Goal: Information Seeking & Learning: Check status

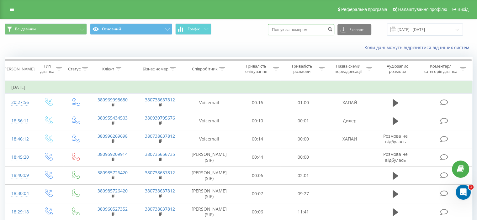
click at [309, 30] on input at bounding box center [301, 29] width 66 height 11
paste input "0634842495"
type input "0634842495"
click at [333, 27] on icon "submit" at bounding box center [329, 29] width 5 height 4
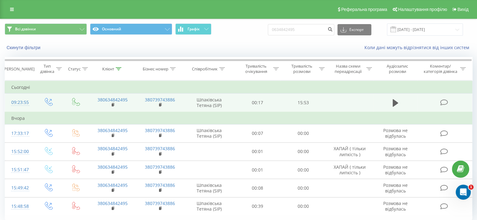
click at [442, 102] on icon at bounding box center [444, 102] width 8 height 7
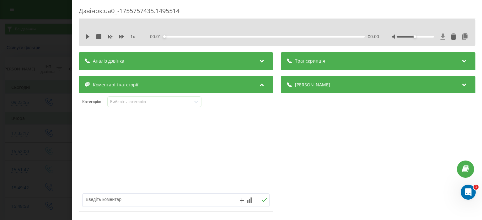
click at [440, 36] on icon at bounding box center [442, 37] width 5 height 6
click at [0, 146] on div "Дзвінок : ua0_-1755757435.1495514 1 x - 15:53 00:00 00:00 Транскрипція Для AI-а…" at bounding box center [241, 110] width 482 height 220
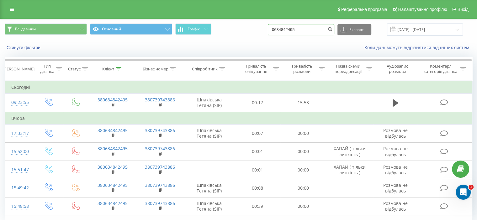
drag, startPoint x: 318, startPoint y: 29, endPoint x: 88, endPoint y: 46, distance: 231.2
click at [97, 44] on div "Всі дзвінки Основний Графік 0634842495 Експорт .csv .xls .xlsx 21.05.2025 - 21.…" at bounding box center [238, 37] width 476 height 36
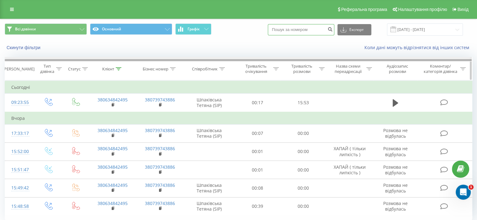
paste input "0974876364"
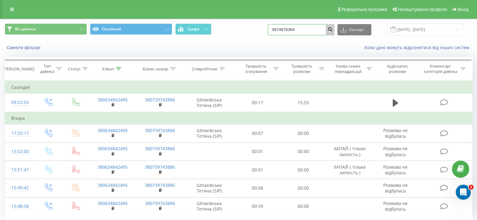
type input "0974876364"
click at [333, 30] on icon "submit" at bounding box center [329, 29] width 5 height 4
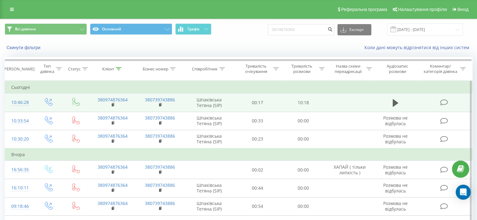
click at [443, 104] on icon at bounding box center [444, 102] width 8 height 7
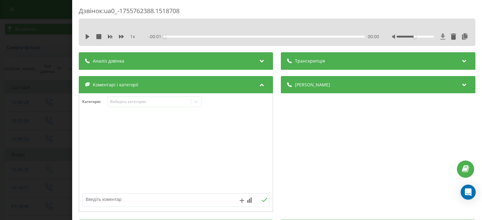
click at [440, 36] on icon at bounding box center [442, 37] width 5 height 6
